Goal: Register for event/course

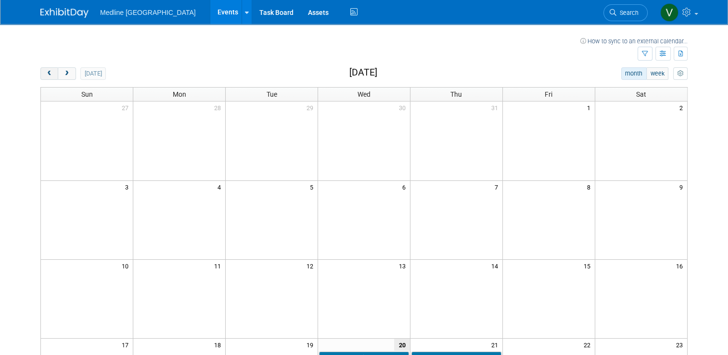
click at [46, 69] on button "prev" at bounding box center [49, 73] width 18 height 13
click at [45, 77] on button "prev" at bounding box center [49, 73] width 18 height 13
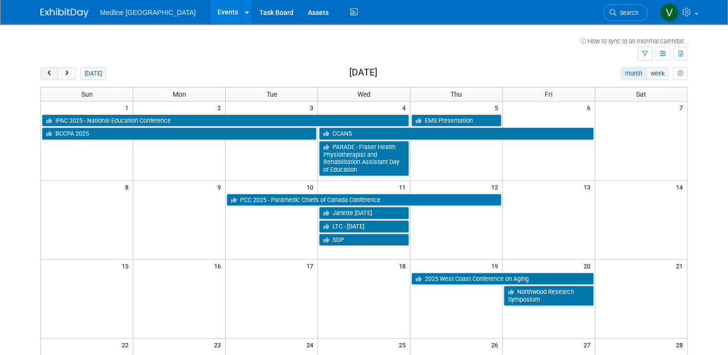
click at [46, 71] on span "prev" at bounding box center [49, 74] width 7 height 6
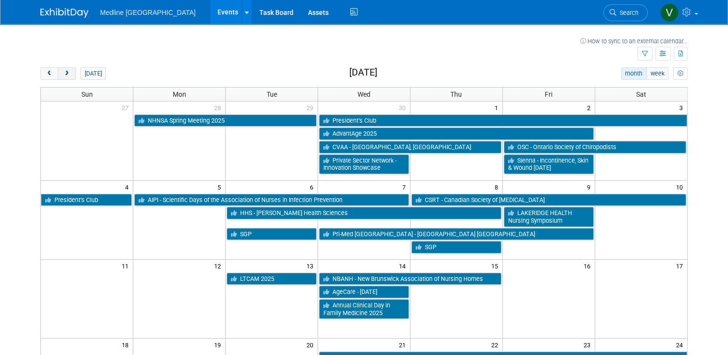
click at [67, 72] on button "next" at bounding box center [67, 73] width 18 height 13
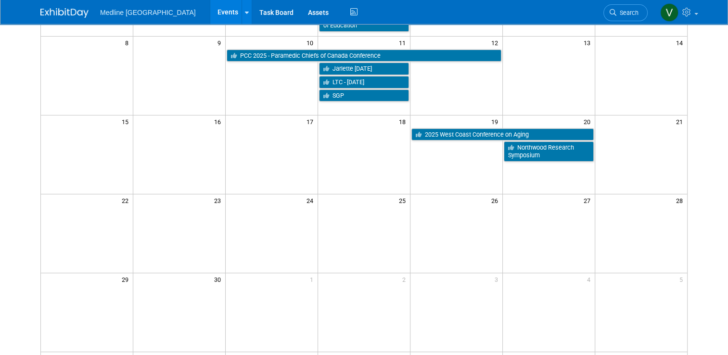
scroll to position [192, 0]
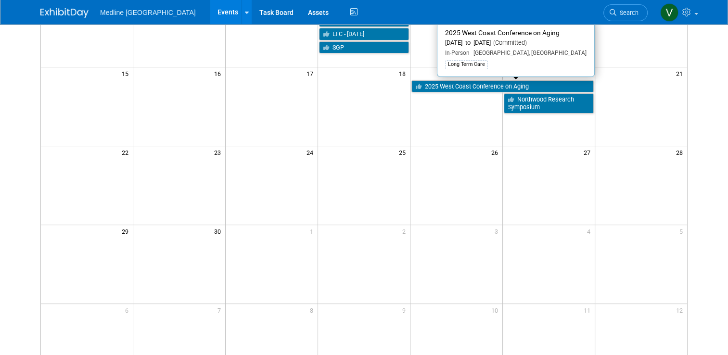
drag, startPoint x: 495, startPoint y: 87, endPoint x: 457, endPoint y: 116, distance: 48.3
click at [457, 116] on td at bounding box center [456, 106] width 92 height 79
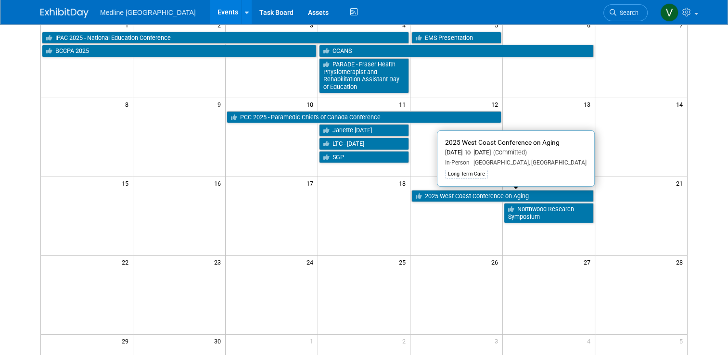
scroll to position [35, 0]
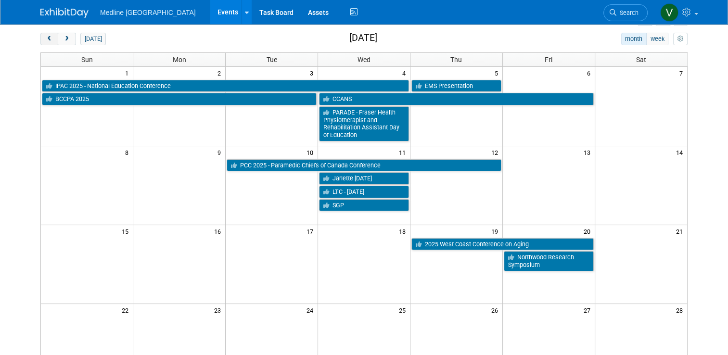
click at [46, 42] on button "prev" at bounding box center [49, 39] width 18 height 13
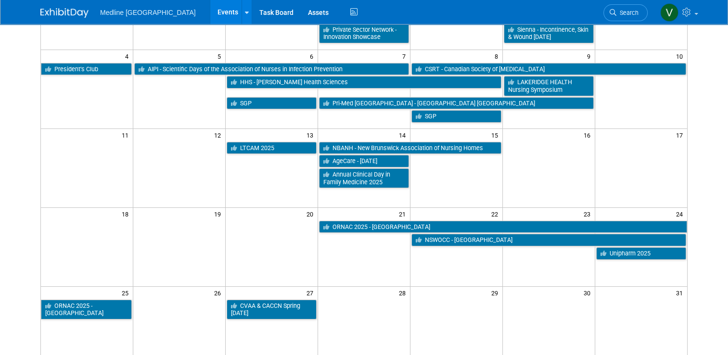
scroll to position [0, 0]
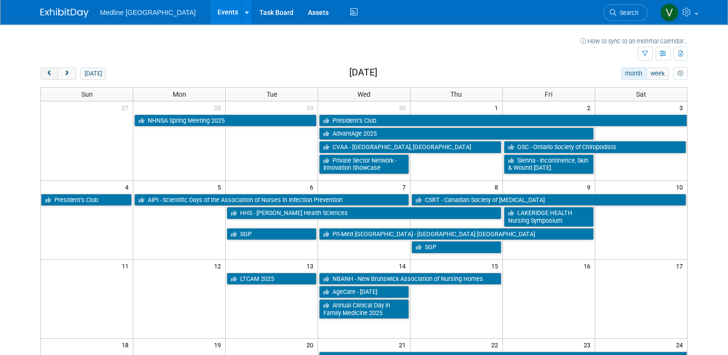
click at [46, 74] on span "prev" at bounding box center [49, 74] width 7 height 6
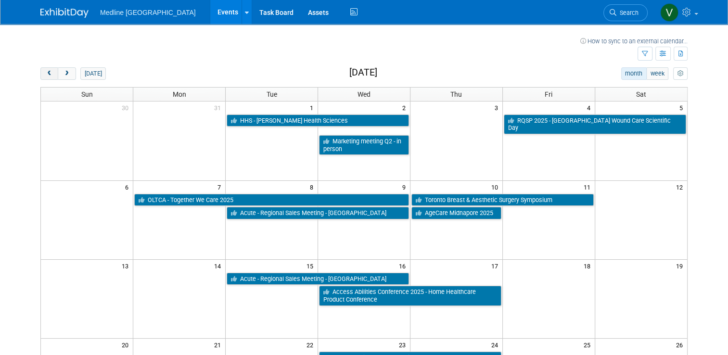
click at [46, 74] on span "prev" at bounding box center [49, 74] width 7 height 6
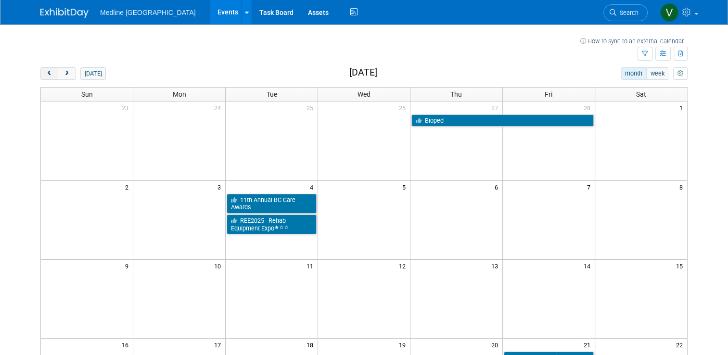
click at [46, 72] on span "prev" at bounding box center [49, 74] width 7 height 6
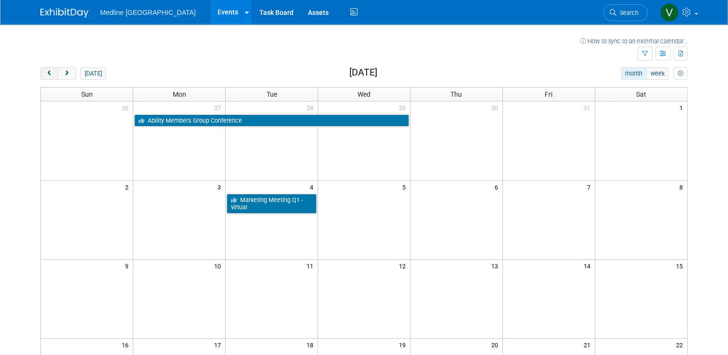
click at [48, 74] on button "prev" at bounding box center [49, 73] width 18 height 13
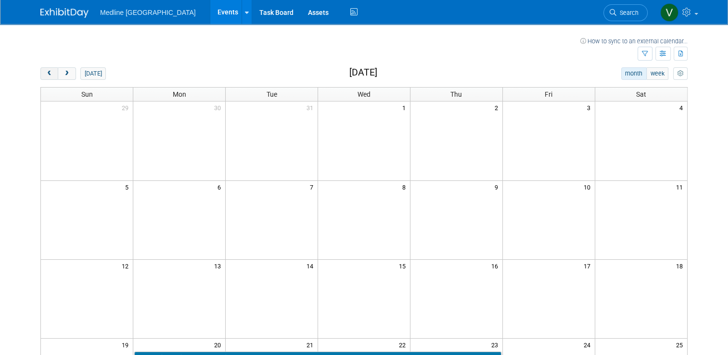
click at [40, 73] on button "prev" at bounding box center [49, 73] width 18 height 13
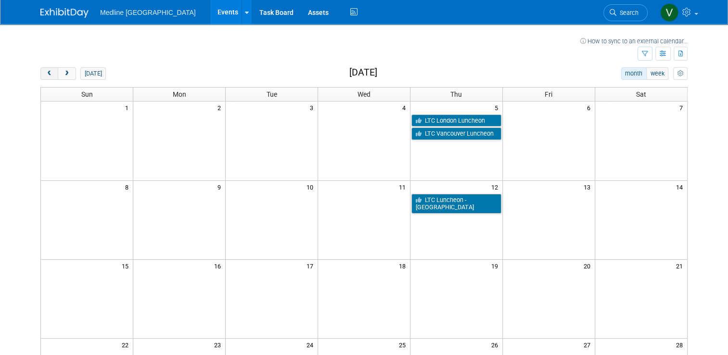
click at [42, 77] on button "prev" at bounding box center [49, 73] width 18 height 13
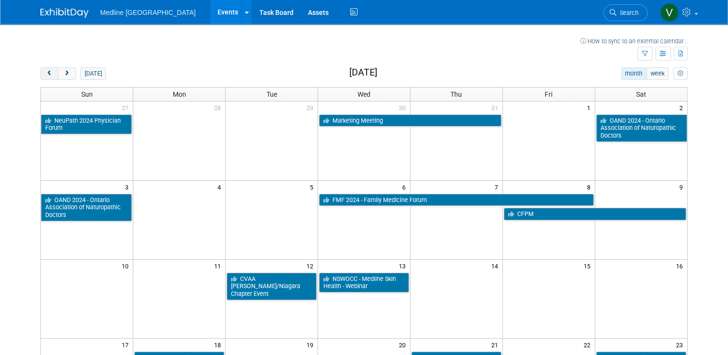
click at [46, 73] on span "prev" at bounding box center [49, 74] width 7 height 6
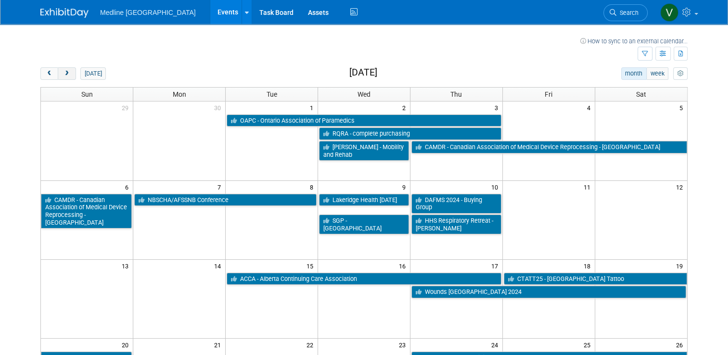
click at [63, 74] on span "next" at bounding box center [66, 74] width 7 height 6
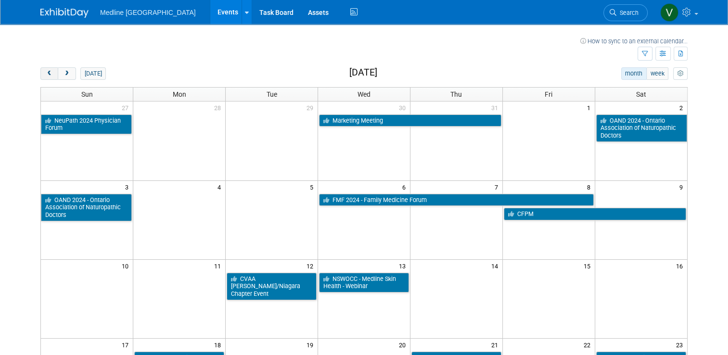
click at [42, 77] on button "prev" at bounding box center [49, 73] width 18 height 13
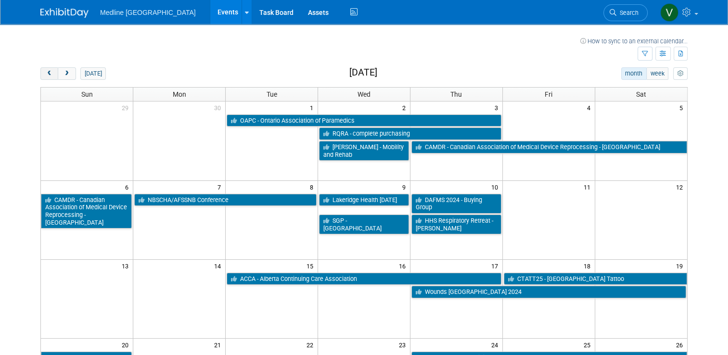
click at [50, 76] on button "prev" at bounding box center [49, 73] width 18 height 13
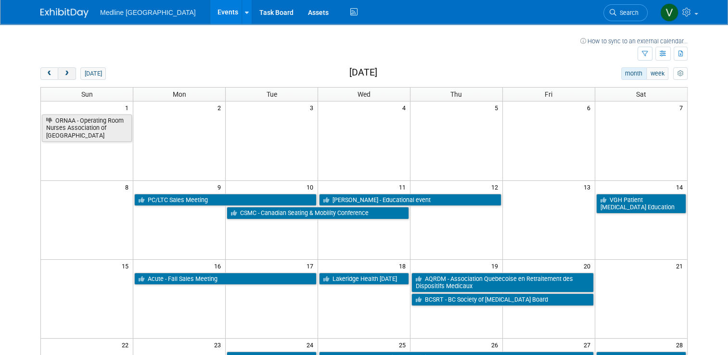
click at [64, 75] on span "next" at bounding box center [66, 74] width 7 height 6
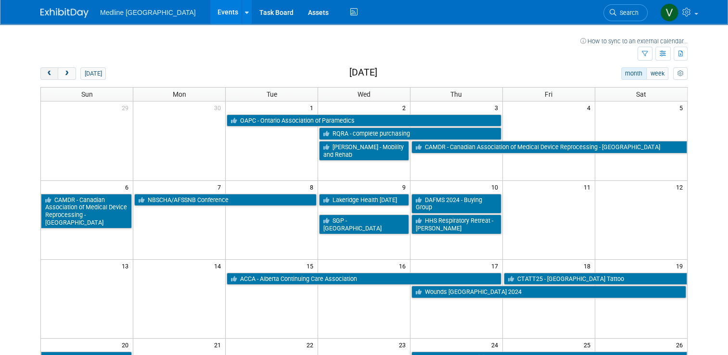
click at [40, 73] on button "prev" at bounding box center [49, 73] width 18 height 13
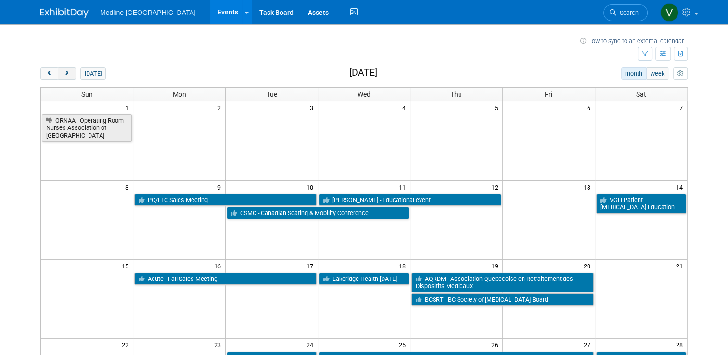
click at [58, 76] on button "next" at bounding box center [67, 73] width 18 height 13
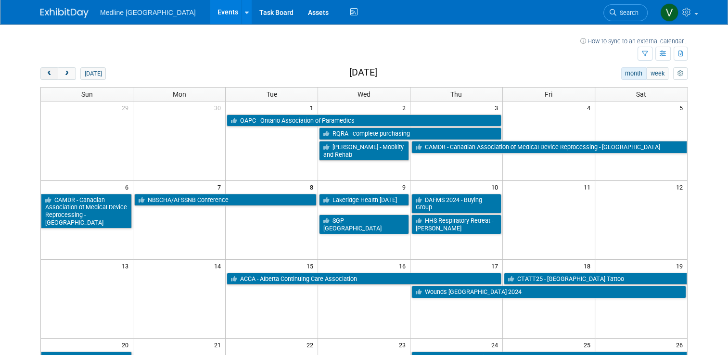
click at [40, 73] on button "prev" at bounding box center [49, 73] width 18 height 13
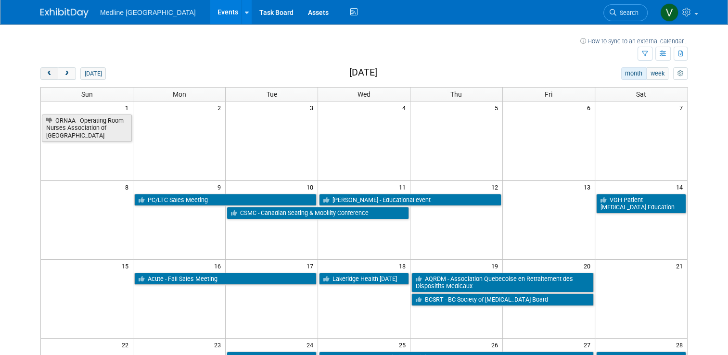
click at [40, 73] on button "prev" at bounding box center [49, 73] width 18 height 13
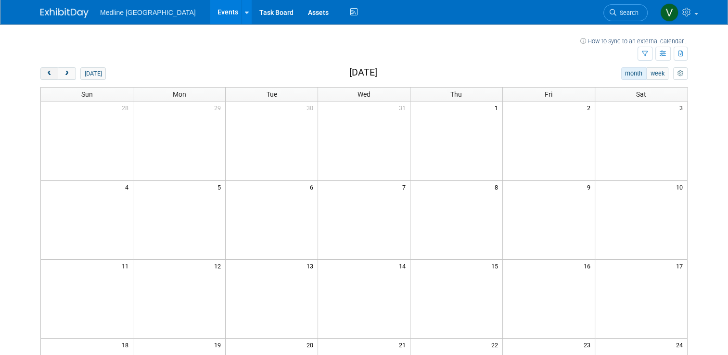
click at [40, 73] on button "prev" at bounding box center [49, 73] width 18 height 13
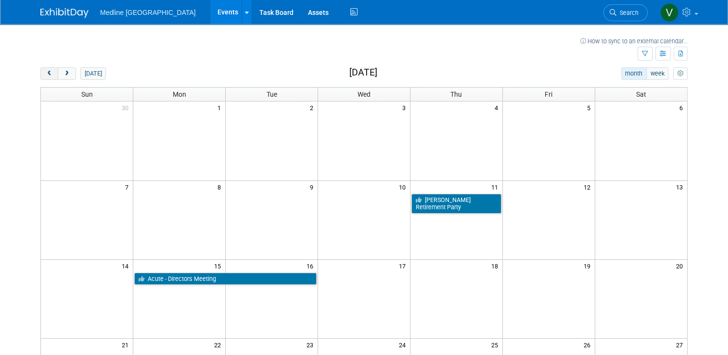
click at [40, 73] on button "prev" at bounding box center [49, 73] width 18 height 13
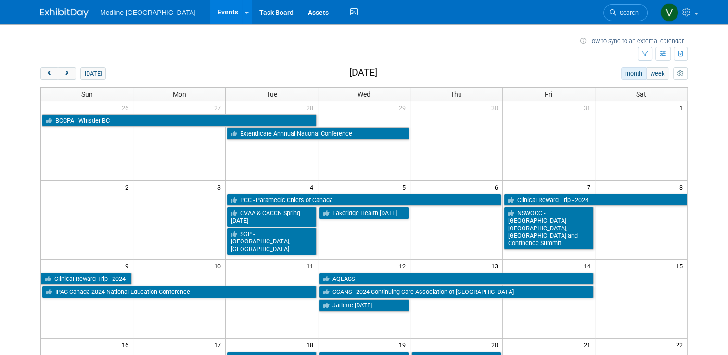
click at [42, 80] on div "today month week June 2024 Sun Mon Tue Wed Thu Fri Sat 26 27 28 29 30 31 1 BCCP…" at bounding box center [363, 321] width 647 height 508
click at [46, 72] on span "prev" at bounding box center [49, 74] width 7 height 6
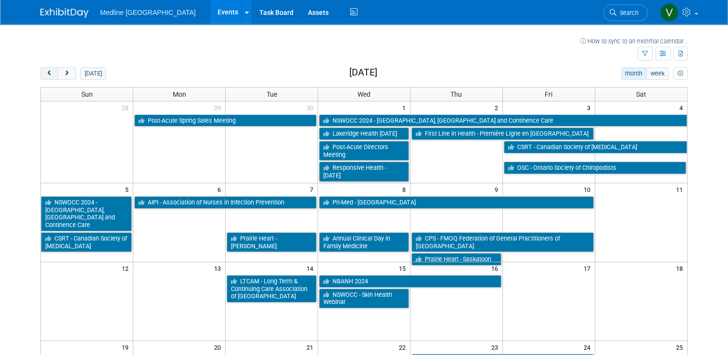
click at [46, 72] on span "prev" at bounding box center [49, 74] width 7 height 6
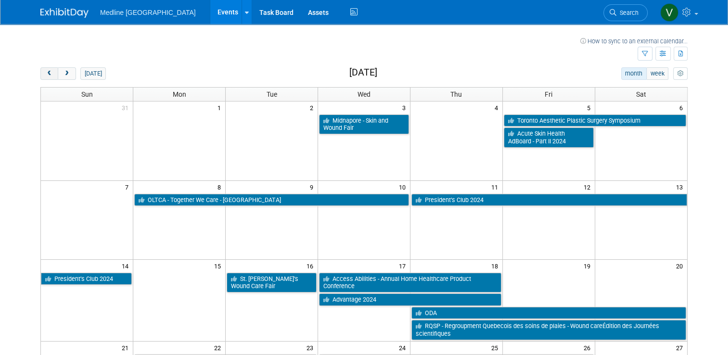
click at [46, 72] on span "prev" at bounding box center [49, 74] width 7 height 6
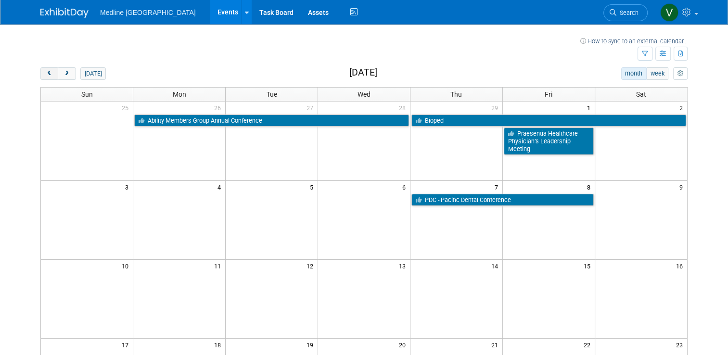
click at [46, 72] on span "prev" at bounding box center [49, 74] width 7 height 6
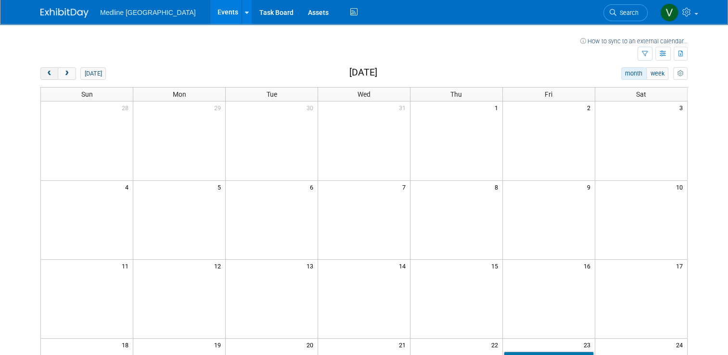
click at [46, 72] on span "prev" at bounding box center [49, 74] width 7 height 6
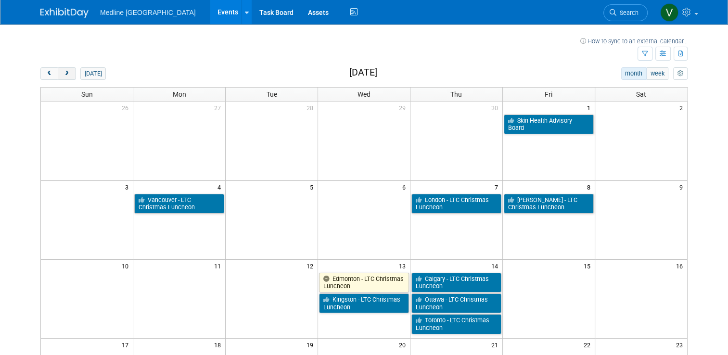
click at [63, 71] on span "next" at bounding box center [66, 74] width 7 height 6
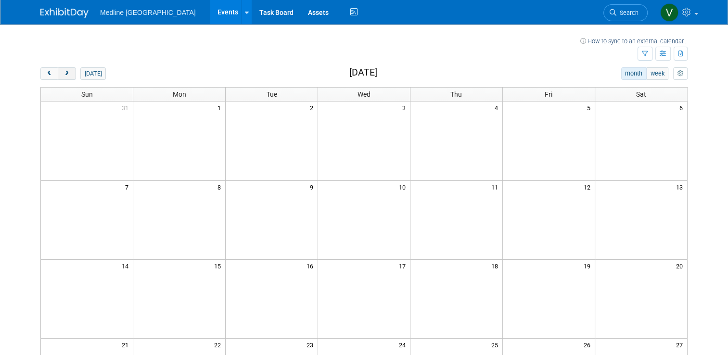
click at [63, 73] on span "next" at bounding box center [66, 74] width 7 height 6
click at [63, 75] on span "next" at bounding box center [66, 74] width 7 height 6
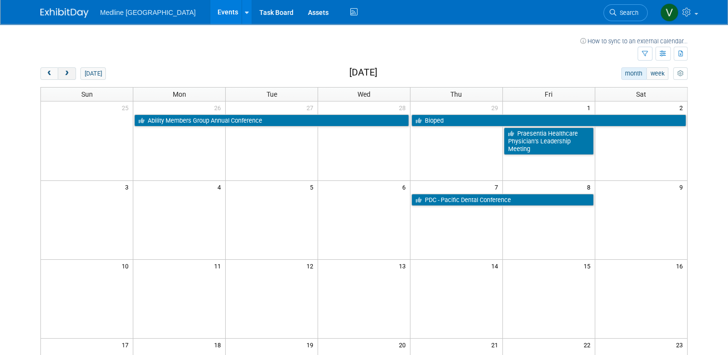
click at [62, 77] on button "next" at bounding box center [67, 73] width 18 height 13
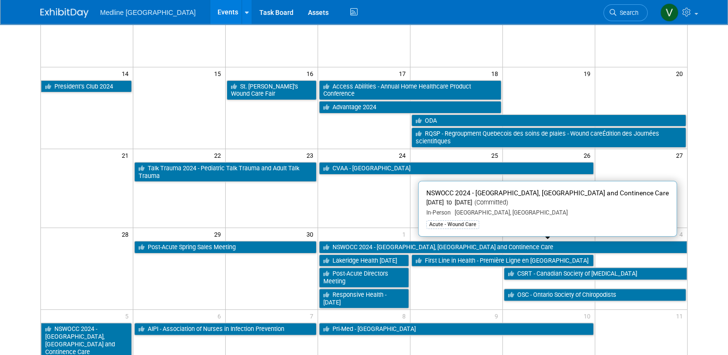
scroll to position [241, 0]
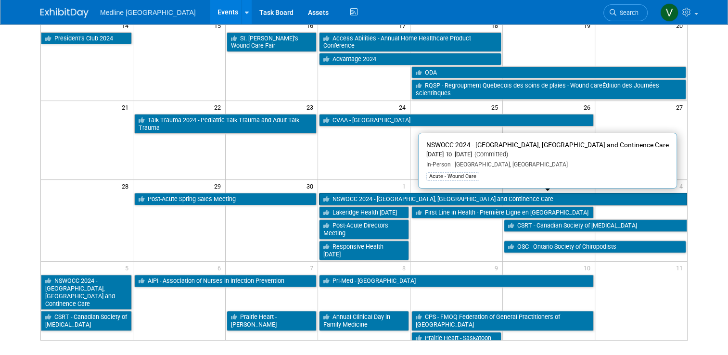
click at [388, 197] on link "NSWOCC 2024 - [GEOGRAPHIC_DATA], [GEOGRAPHIC_DATA] and Continence Care" at bounding box center [503, 199] width 368 height 13
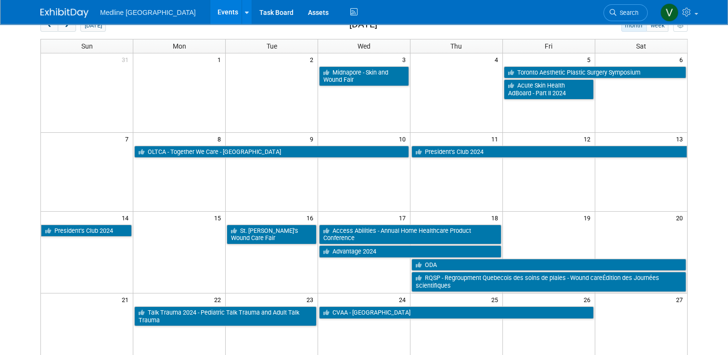
scroll to position [0, 0]
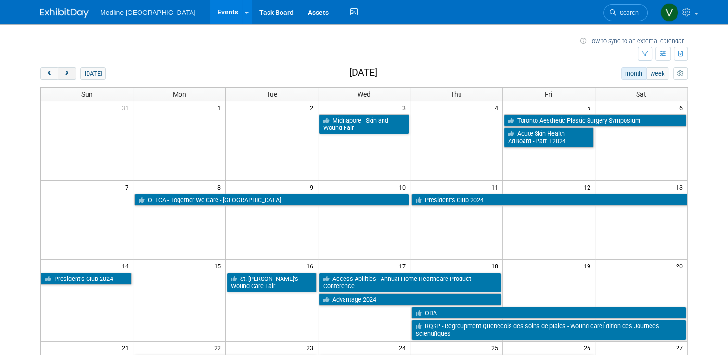
click at [63, 71] on span "next" at bounding box center [66, 74] width 7 height 6
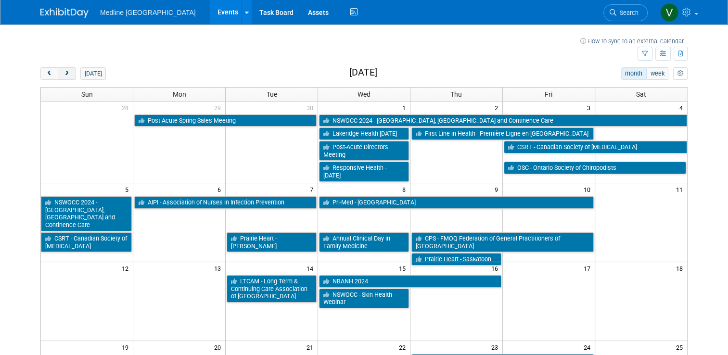
click at [63, 74] on span "next" at bounding box center [66, 74] width 7 height 6
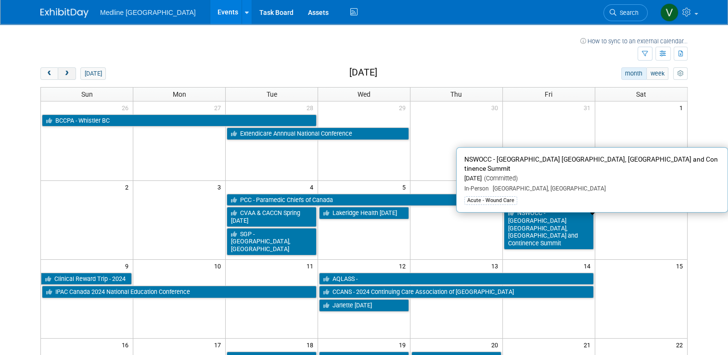
click at [65, 75] on button "next" at bounding box center [67, 73] width 18 height 13
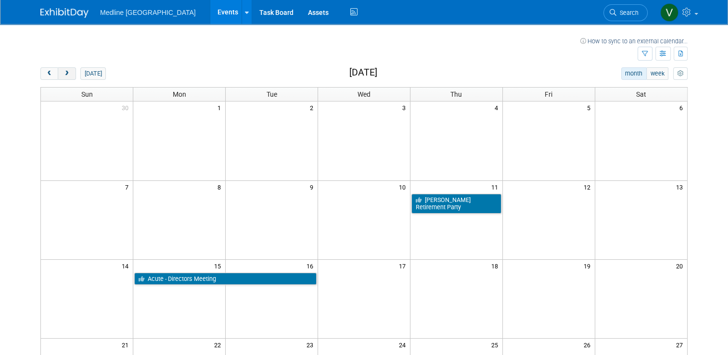
click at [64, 74] on span "next" at bounding box center [66, 74] width 7 height 6
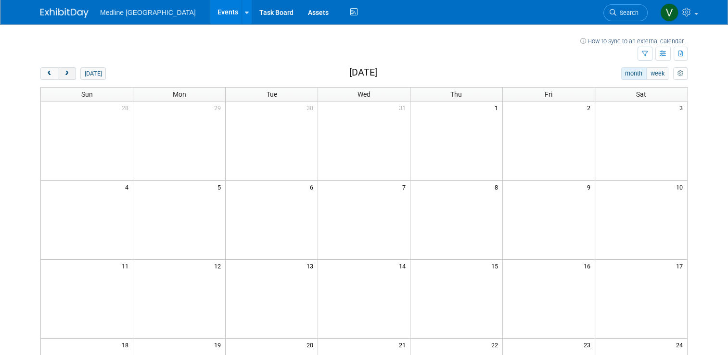
click at [63, 75] on span "next" at bounding box center [66, 74] width 7 height 6
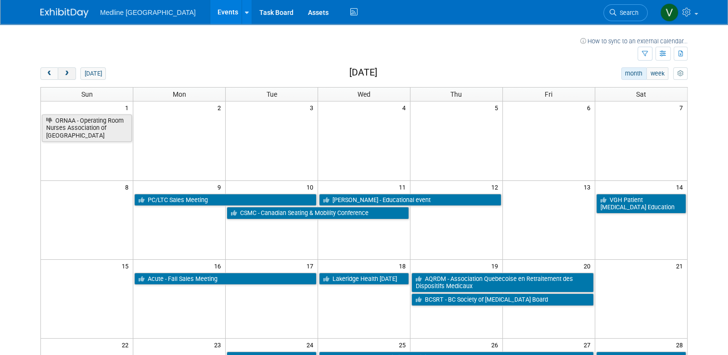
click at [63, 74] on span "next" at bounding box center [66, 74] width 7 height 6
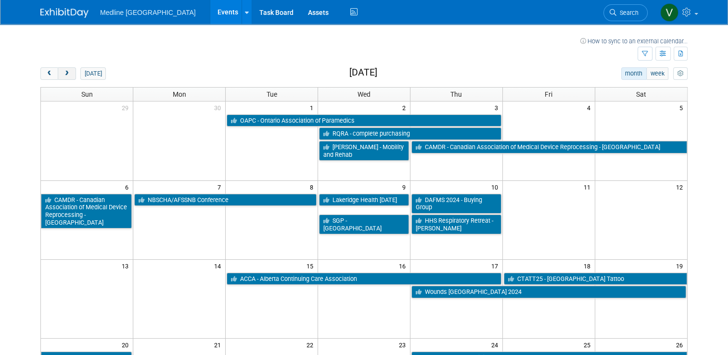
click at [66, 71] on button "next" at bounding box center [67, 73] width 18 height 13
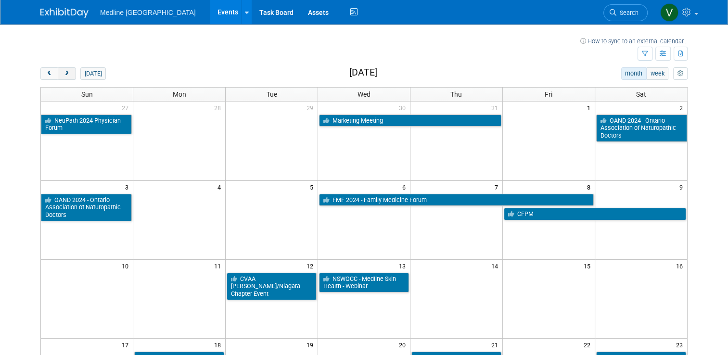
click at [66, 71] on button "next" at bounding box center [67, 73] width 18 height 13
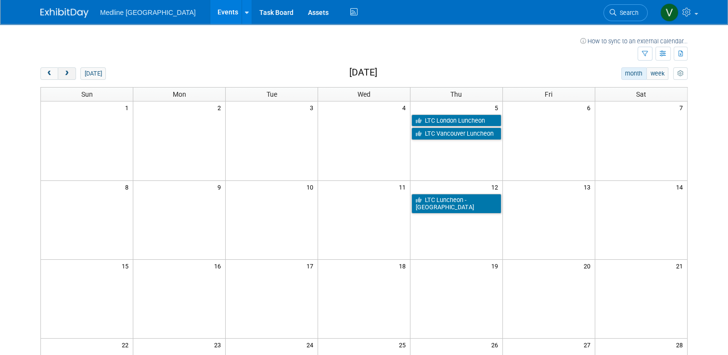
click at [66, 71] on button "next" at bounding box center [67, 73] width 18 height 13
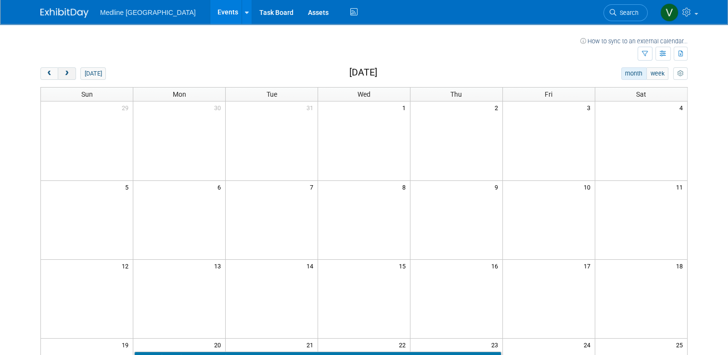
click at [66, 71] on button "next" at bounding box center [67, 73] width 18 height 13
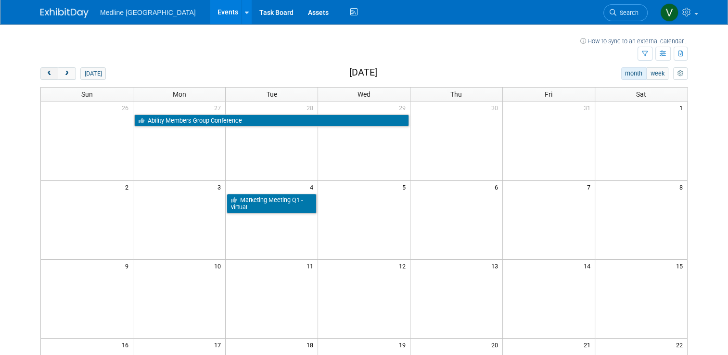
click at [46, 73] on span "prev" at bounding box center [49, 74] width 7 height 6
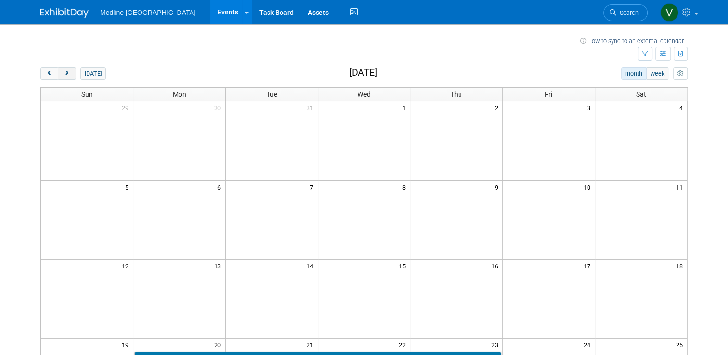
click at [64, 72] on span "next" at bounding box center [66, 74] width 7 height 6
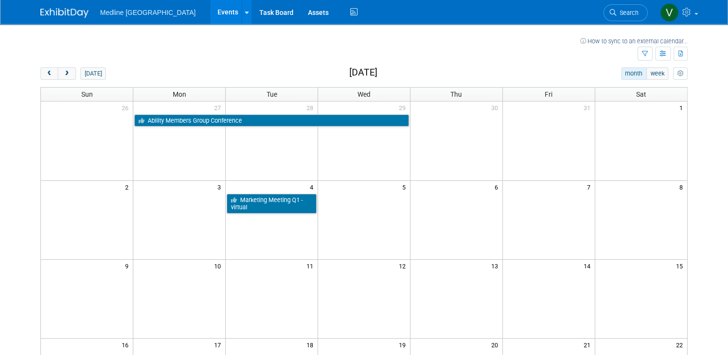
drag, startPoint x: 66, startPoint y: 75, endPoint x: 73, endPoint y: 84, distance: 11.4
click at [65, 75] on button "next" at bounding box center [67, 73] width 18 height 13
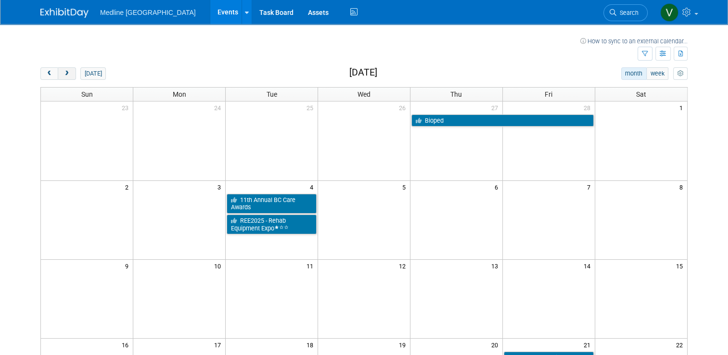
click at [61, 69] on button "next" at bounding box center [67, 73] width 18 height 13
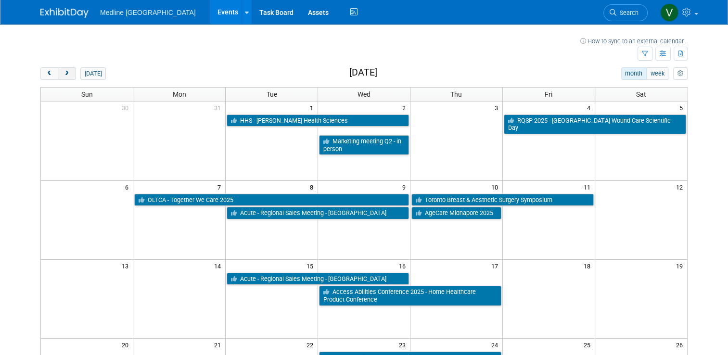
click at [63, 75] on span "next" at bounding box center [66, 74] width 7 height 6
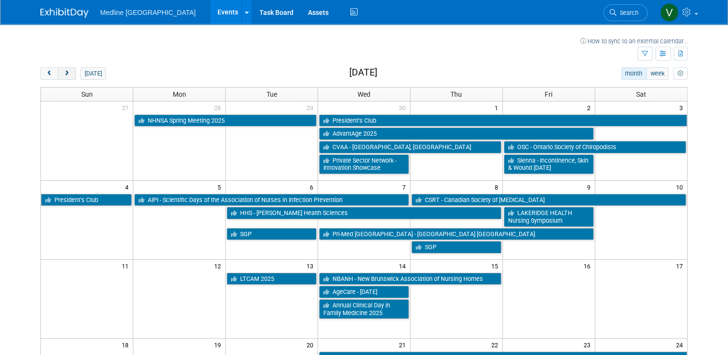
click at [63, 76] on span "next" at bounding box center [66, 74] width 7 height 6
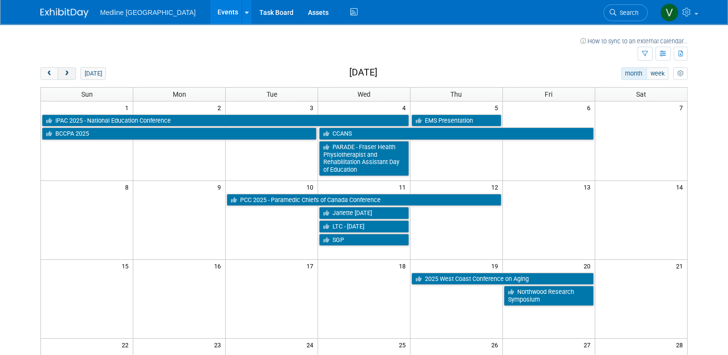
click at [63, 74] on span "next" at bounding box center [66, 74] width 7 height 6
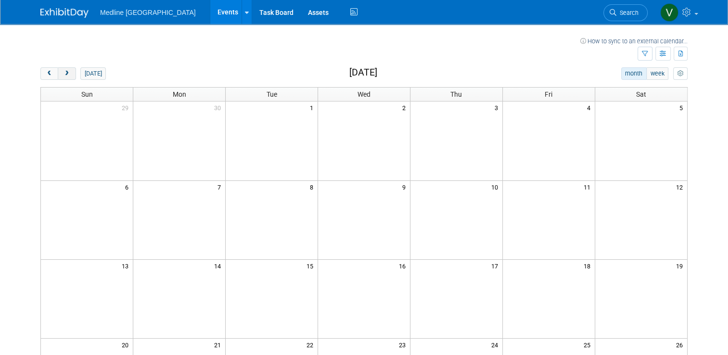
click at [64, 78] on button "next" at bounding box center [67, 73] width 18 height 13
click at [63, 76] on span "next" at bounding box center [66, 74] width 7 height 6
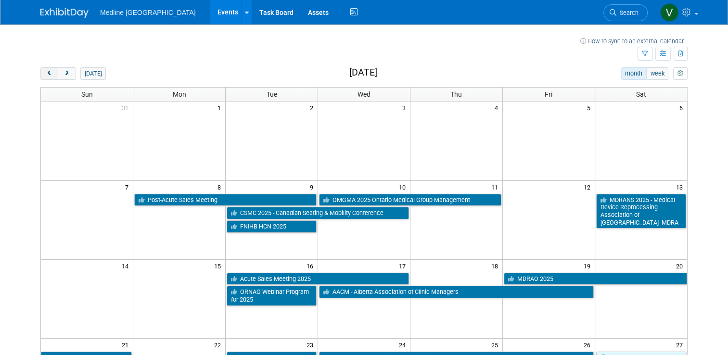
click at [46, 73] on span "prev" at bounding box center [49, 74] width 7 height 6
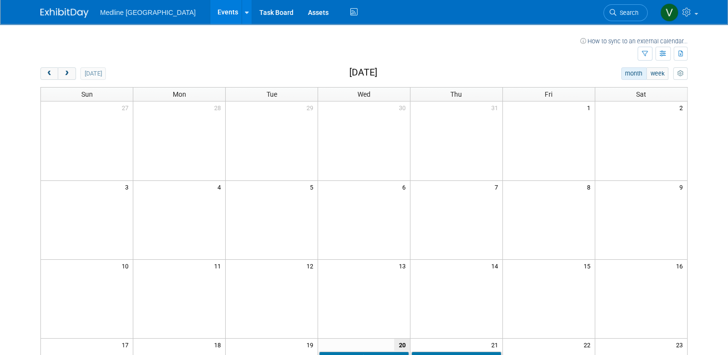
scroll to position [241, 0]
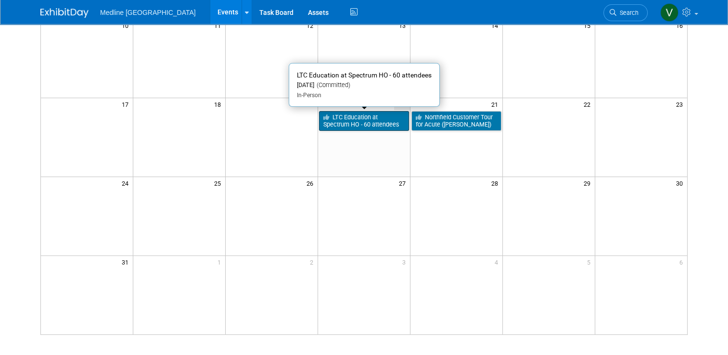
click at [374, 115] on link "LTC Education at Spectrum HO - 60 attendees" at bounding box center [364, 121] width 90 height 20
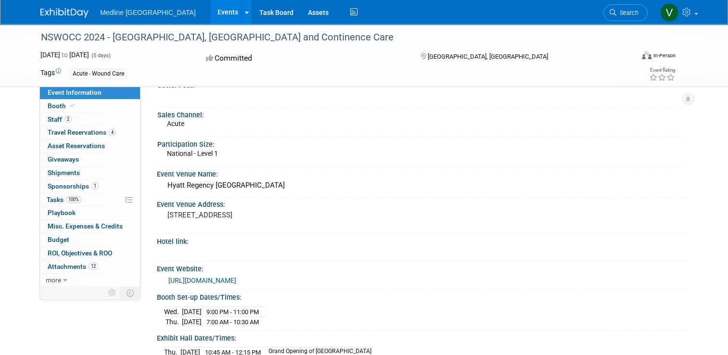
scroll to position [96, 0]
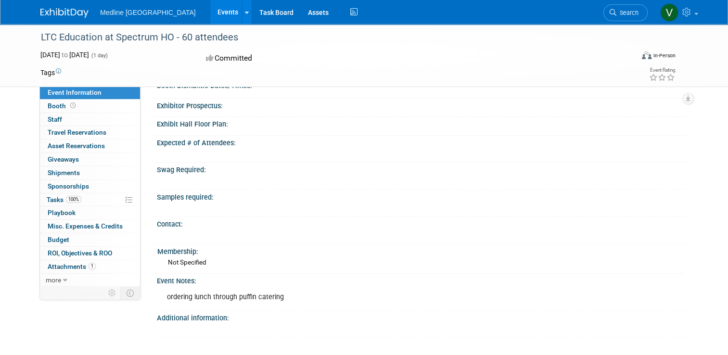
scroll to position [371, 0]
